Goal: Check status: Check status

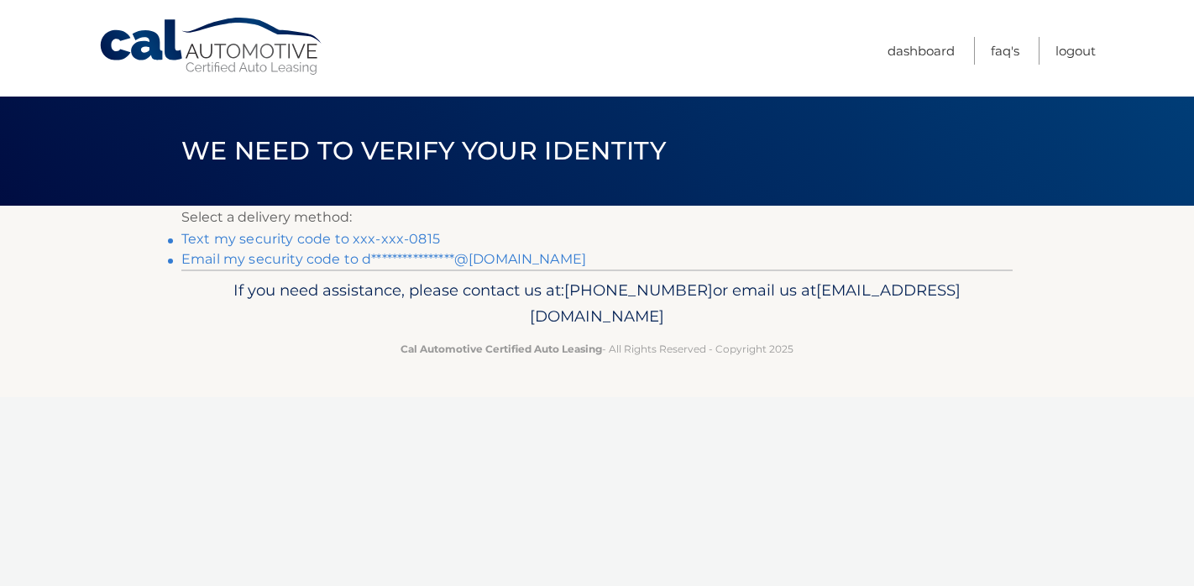
click at [400, 241] on link "Text my security code to xxx-xxx-0815" at bounding box center [310, 239] width 259 height 16
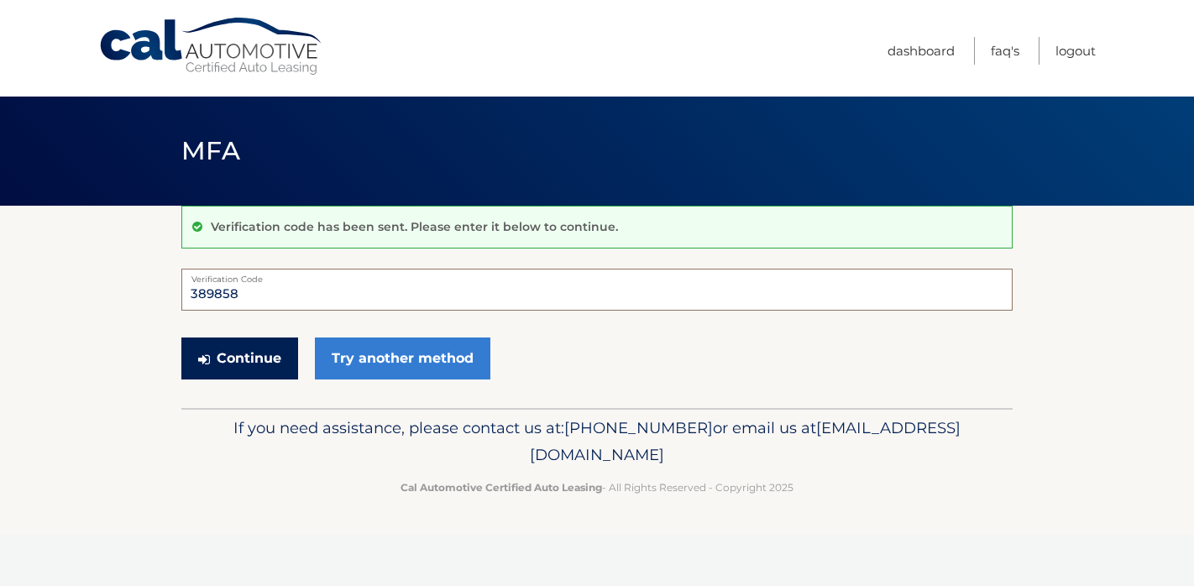
type input "389858"
click at [261, 360] on button "Continue" at bounding box center [239, 358] width 117 height 42
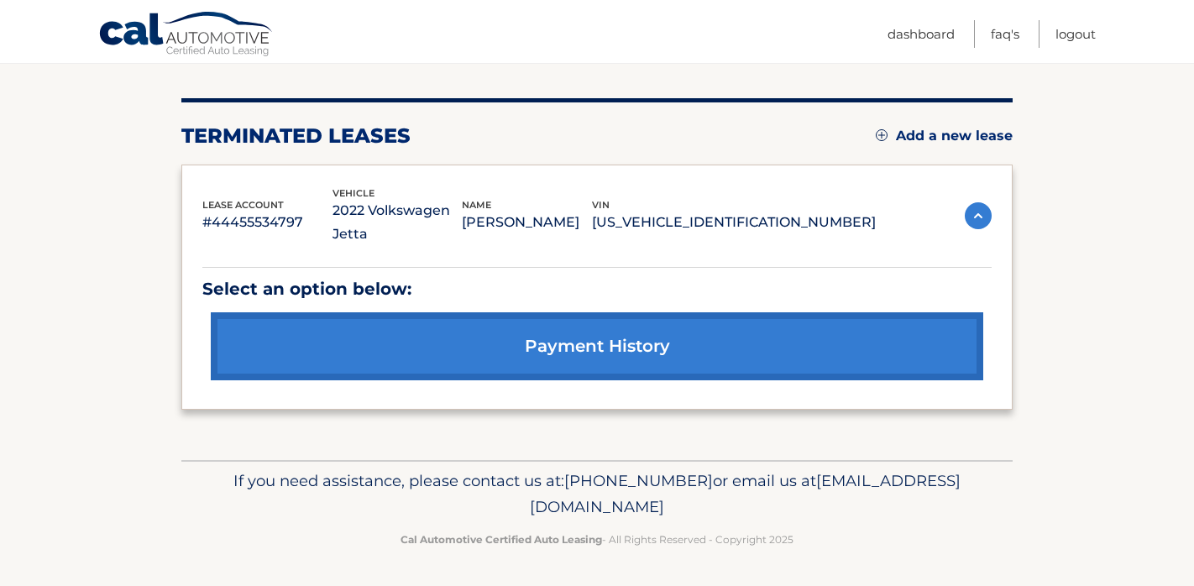
scroll to position [182, 0]
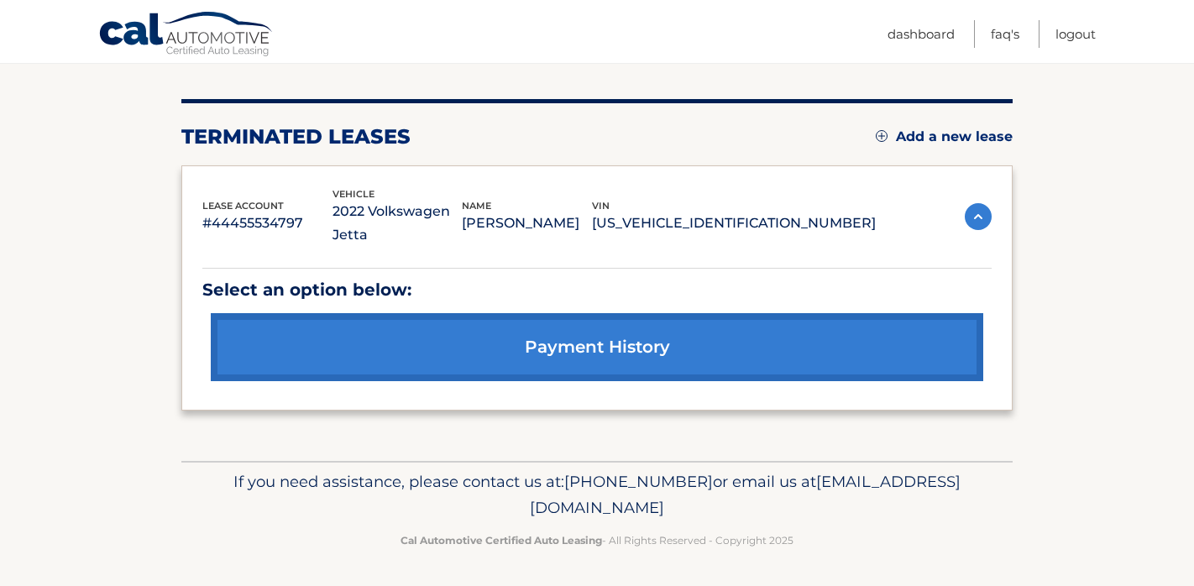
click at [408, 355] on link "payment history" at bounding box center [597, 347] width 772 height 68
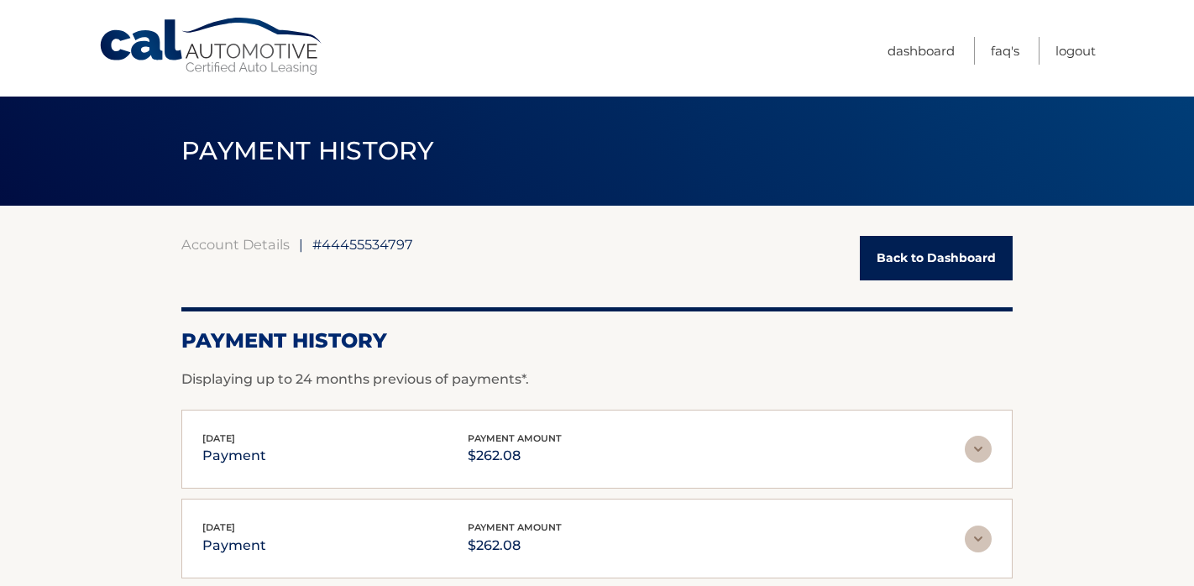
click at [875, 265] on link "Back to Dashboard" at bounding box center [936, 258] width 153 height 44
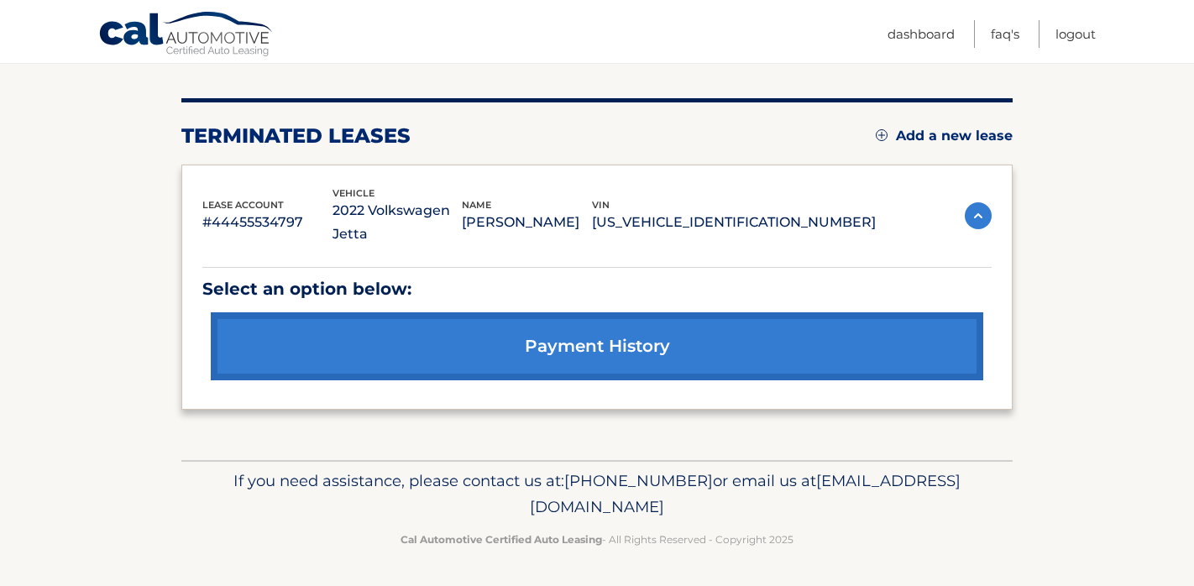
scroll to position [182, 0]
